Goal: Find specific page/section: Find specific page/section

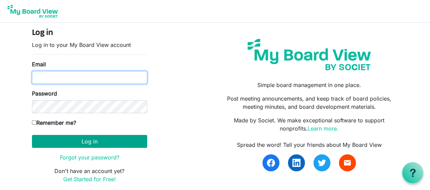
type input "[PERSON_NAME][EMAIL_ADDRESS][PERSON_NAME][DOMAIN_NAME]"
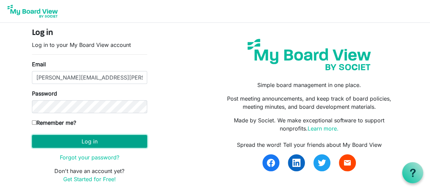
click at [73, 143] on button "Log in" at bounding box center [89, 141] width 115 height 13
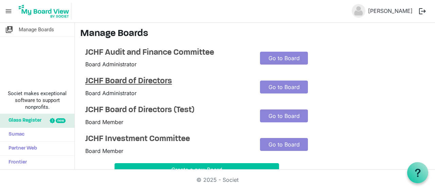
click at [152, 81] on h4 "JCHF Board of Directors" at bounding box center [167, 82] width 165 height 10
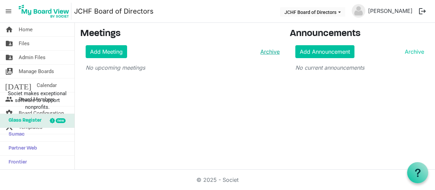
click at [274, 51] on link "Archive" at bounding box center [269, 52] width 22 height 8
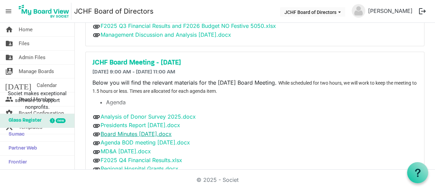
scroll to position [1118, 0]
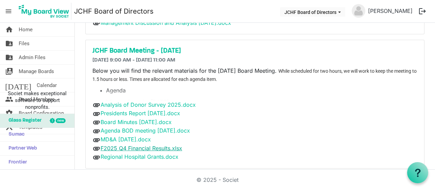
click at [169, 145] on link "F2025 Q4 Financial Results.xlsx" at bounding box center [142, 148] width 82 height 7
